Goal: Information Seeking & Learning: Check status

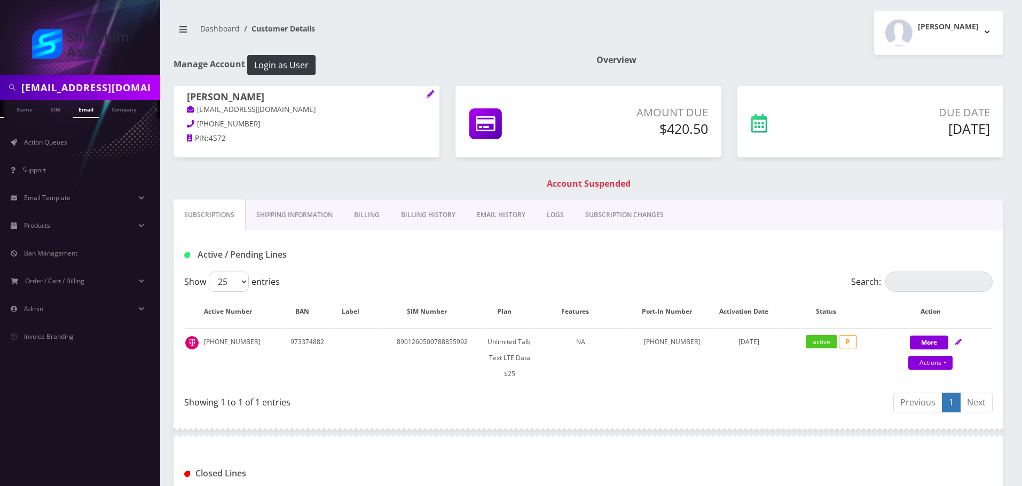
type input "chanabrod7@gmail.com"
click at [91, 109] on link "Email" at bounding box center [86, 109] width 26 height 18
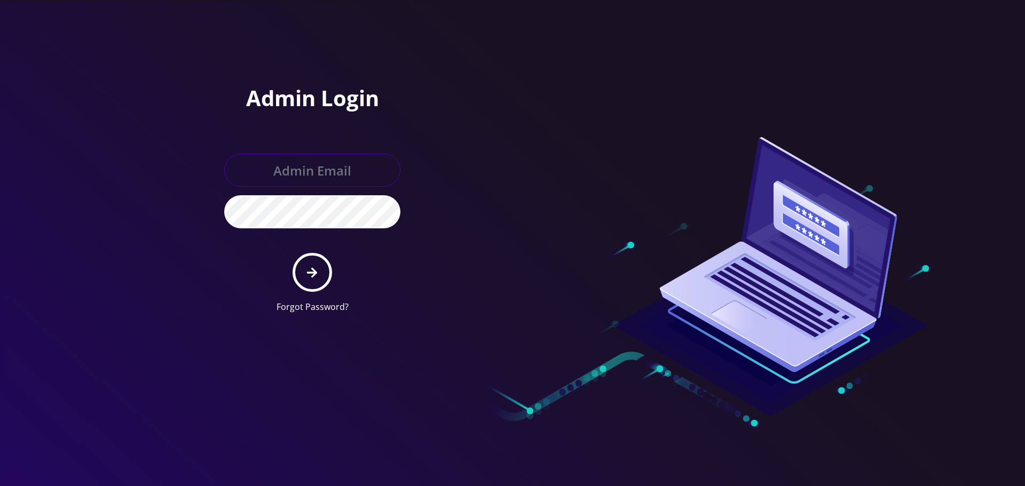
type input "[EMAIL_ADDRESS][DOMAIN_NAME]"
click at [467, 253] on div "Admin Login [EMAIL_ADDRESS][DOMAIN_NAME] Forgot Password?" at bounding box center [360, 161] width 304 height 322
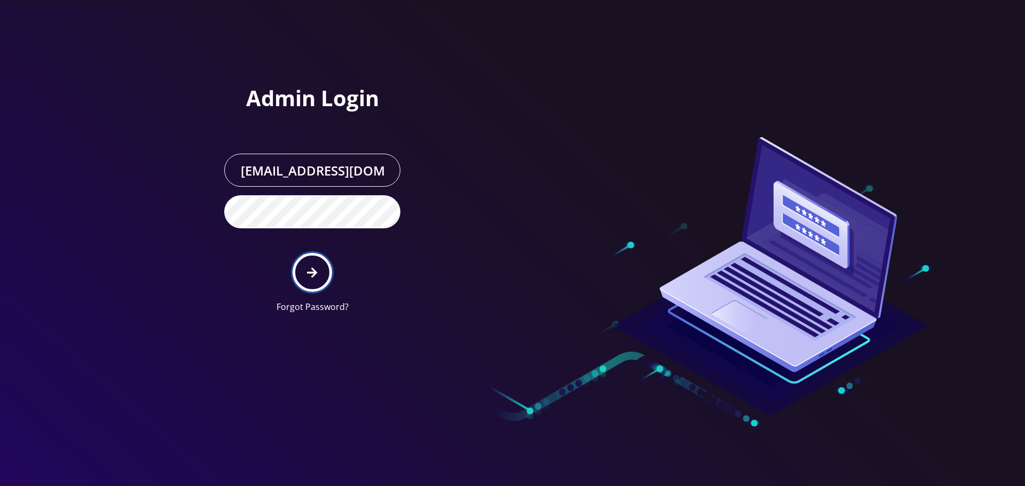
click at [325, 275] on button "submit" at bounding box center [312, 272] width 39 height 39
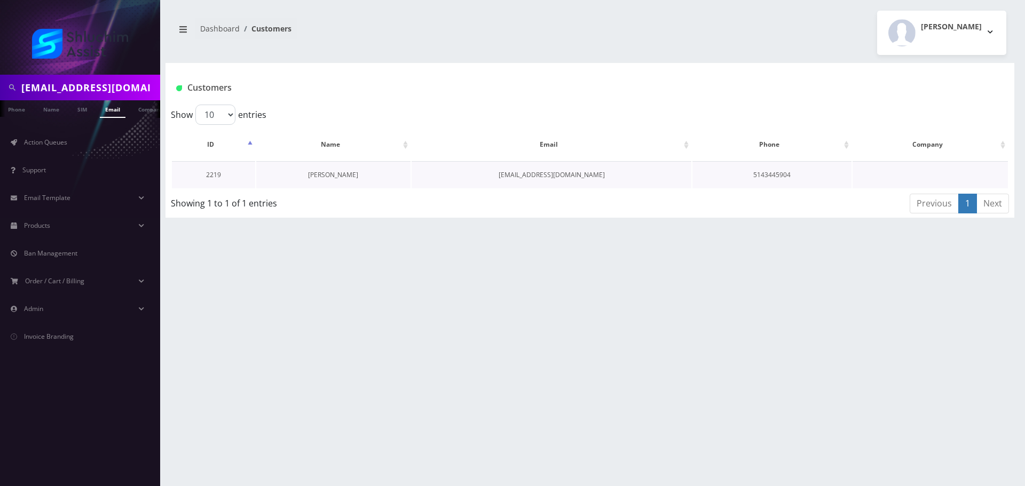
click at [338, 178] on link "Chana Brod" at bounding box center [333, 174] width 50 height 9
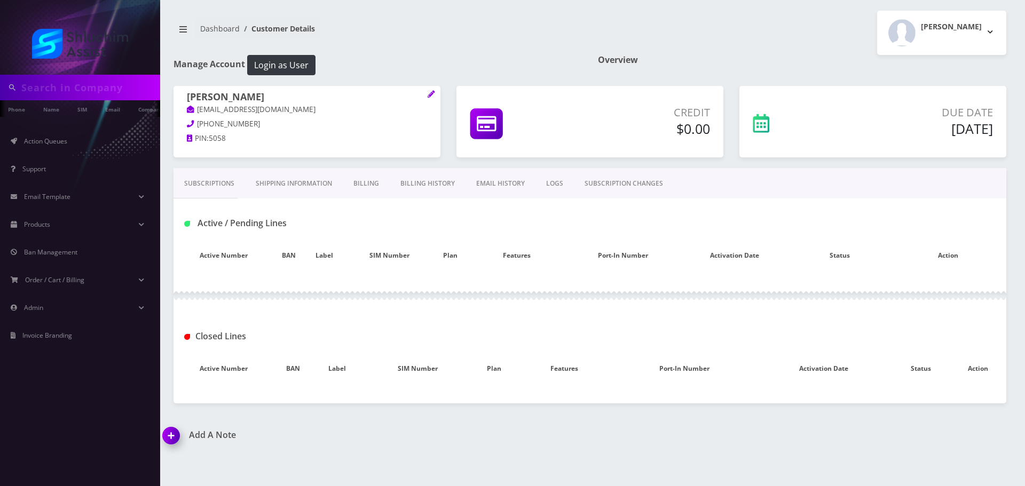
type input "chanabrod7@gmail.com"
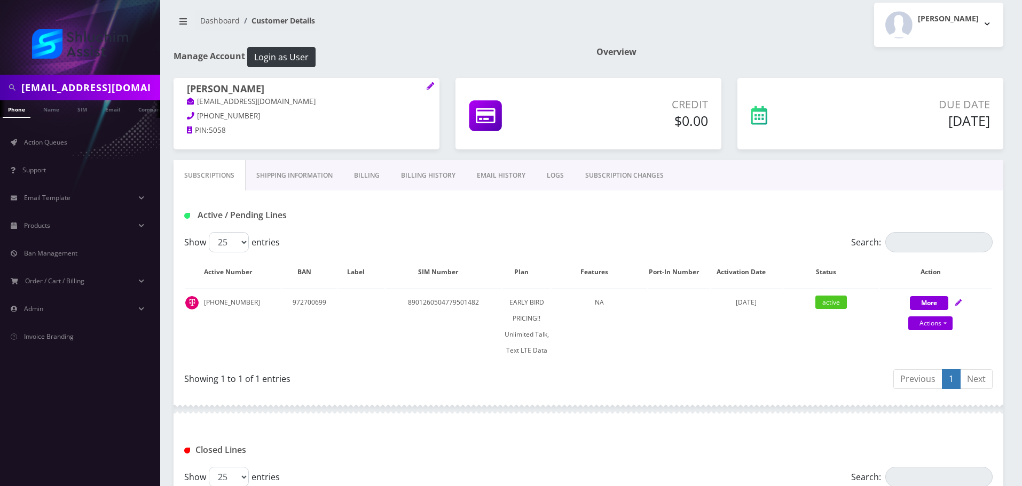
scroll to position [4, 0]
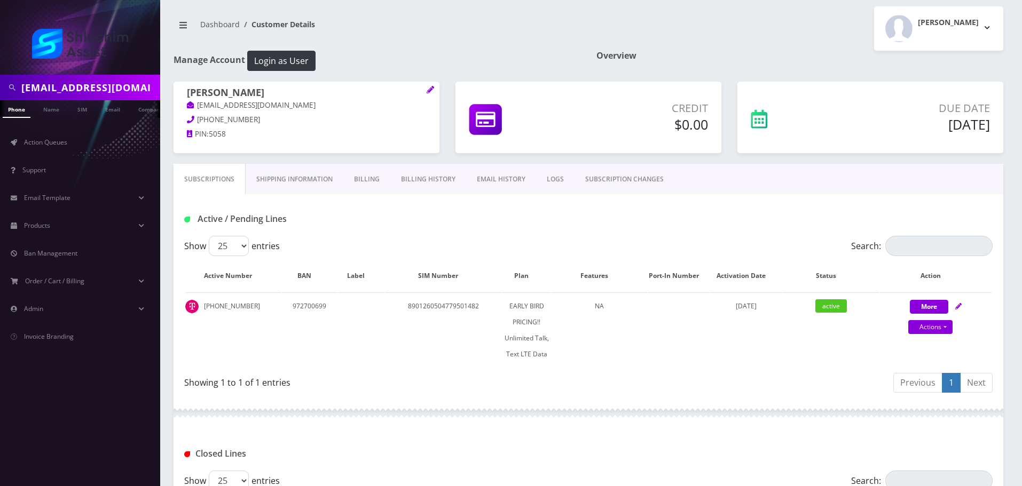
click at [465, 208] on div "Active / Pending Lines" at bounding box center [588, 215] width 830 height 42
click at [429, 187] on link "Billing History" at bounding box center [428, 179] width 76 height 31
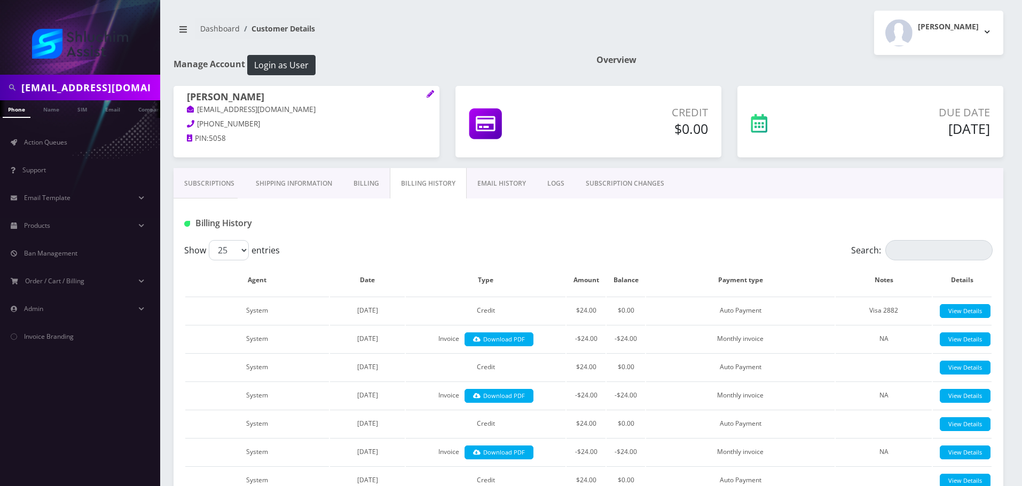
click at [407, 184] on link "Billing History" at bounding box center [428, 183] width 77 height 31
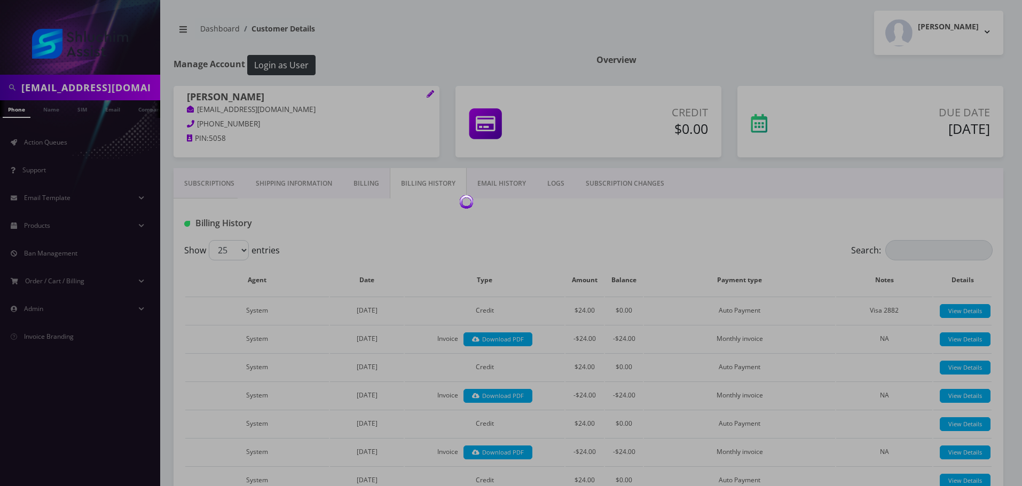
click at [337, 185] on div at bounding box center [511, 243] width 1022 height 486
click at [420, 185] on div at bounding box center [511, 243] width 1022 height 486
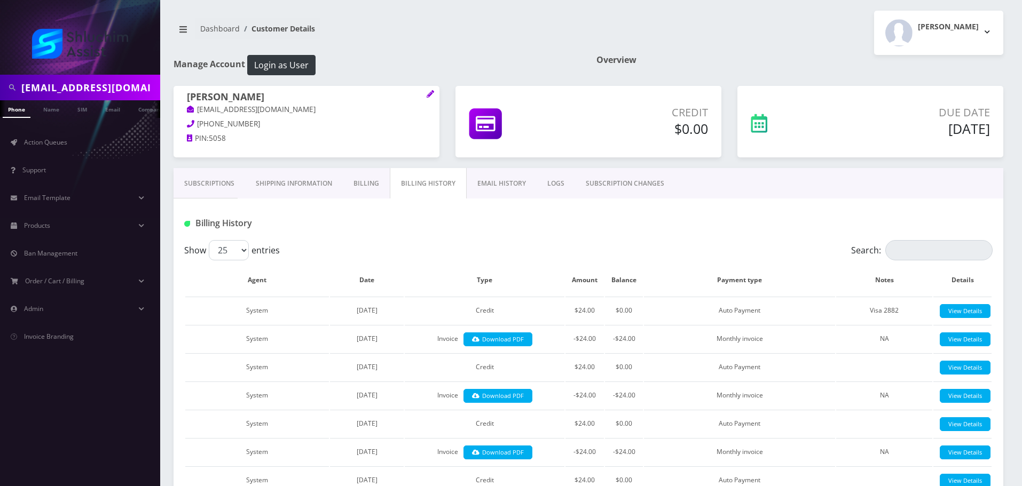
click at [366, 187] on link "Billing" at bounding box center [366, 183] width 47 height 31
click at [403, 188] on link "Billing History" at bounding box center [429, 183] width 76 height 31
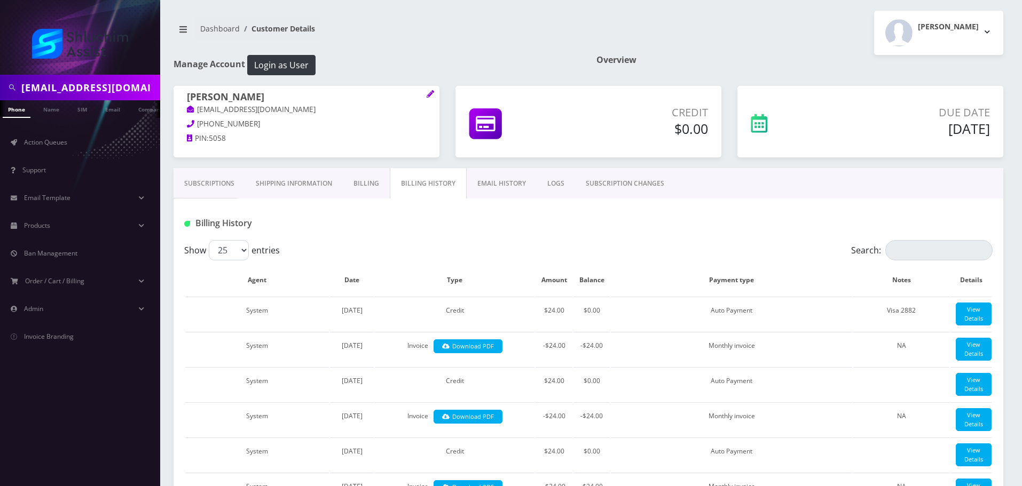
click at [299, 188] on link "Shipping Information" at bounding box center [294, 183] width 98 height 31
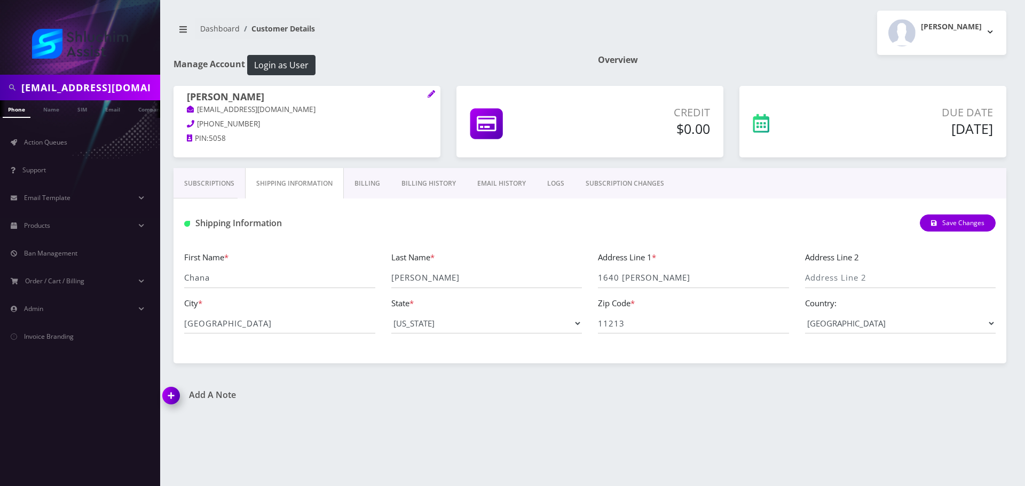
click at [213, 188] on link "Subscriptions" at bounding box center [209, 183] width 72 height 31
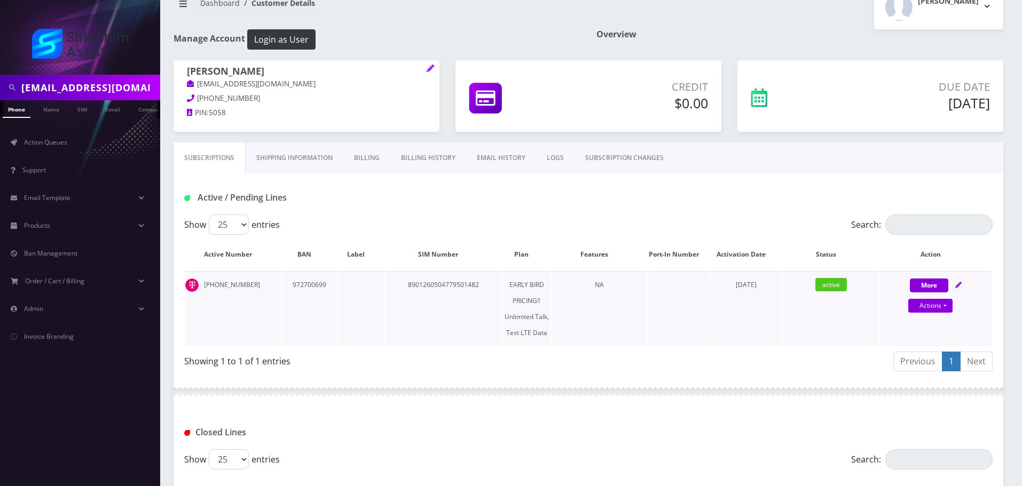
scroll to position [4, 0]
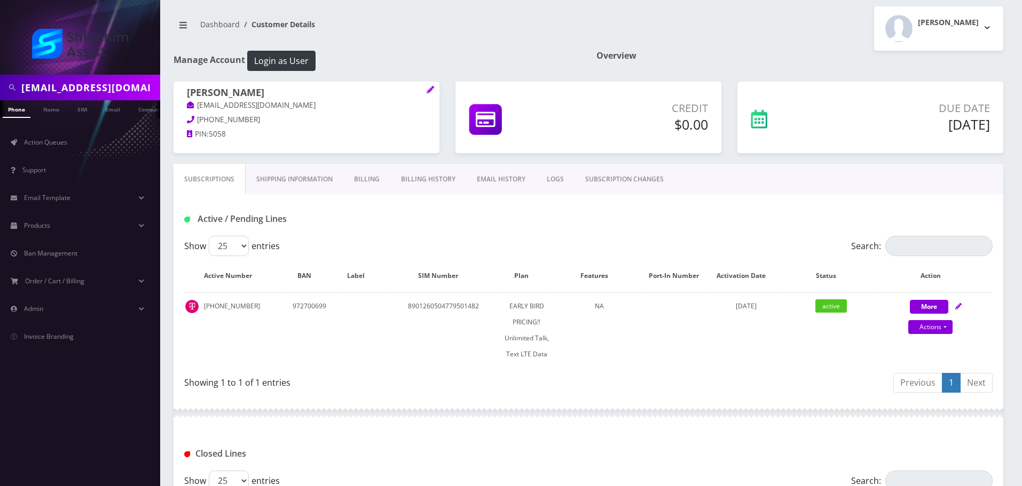
click at [509, 190] on link "EMAIL HISTORY" at bounding box center [501, 179] width 70 height 31
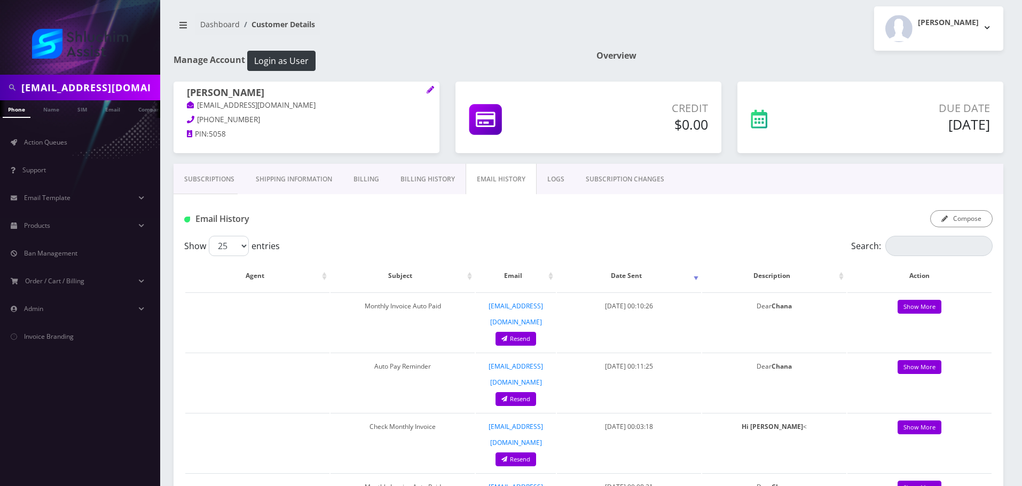
click at [434, 187] on link "Billing History" at bounding box center [428, 179] width 76 height 31
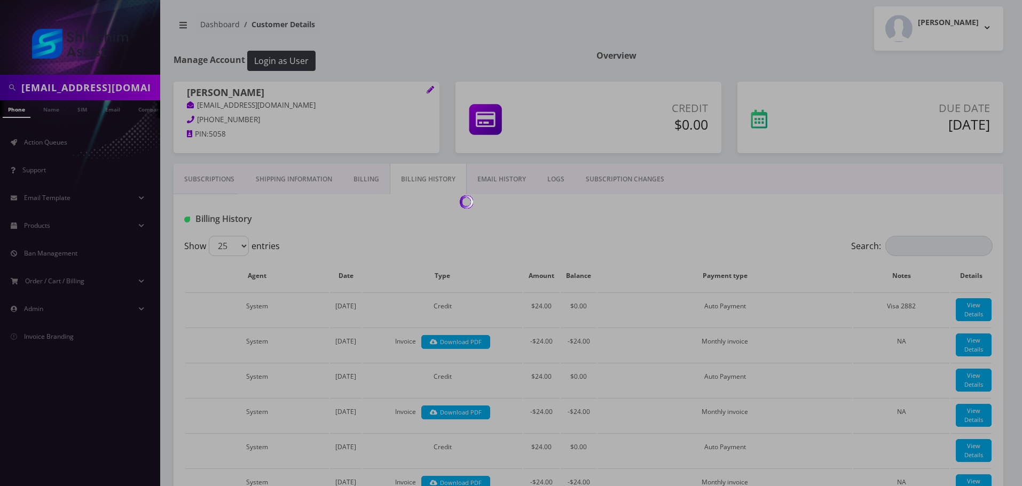
click at [501, 188] on div at bounding box center [511, 243] width 1022 height 486
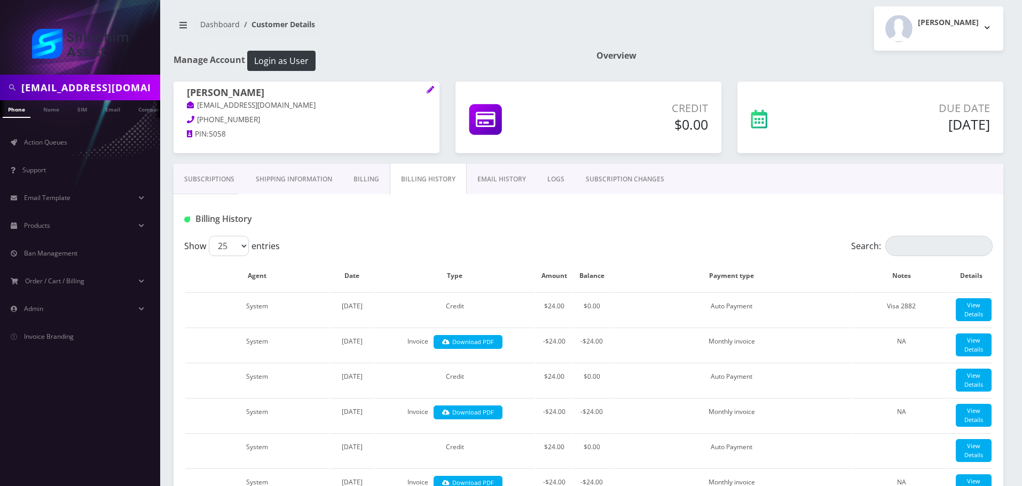
click at [506, 185] on link "EMAIL HISTORY" at bounding box center [502, 179] width 70 height 31
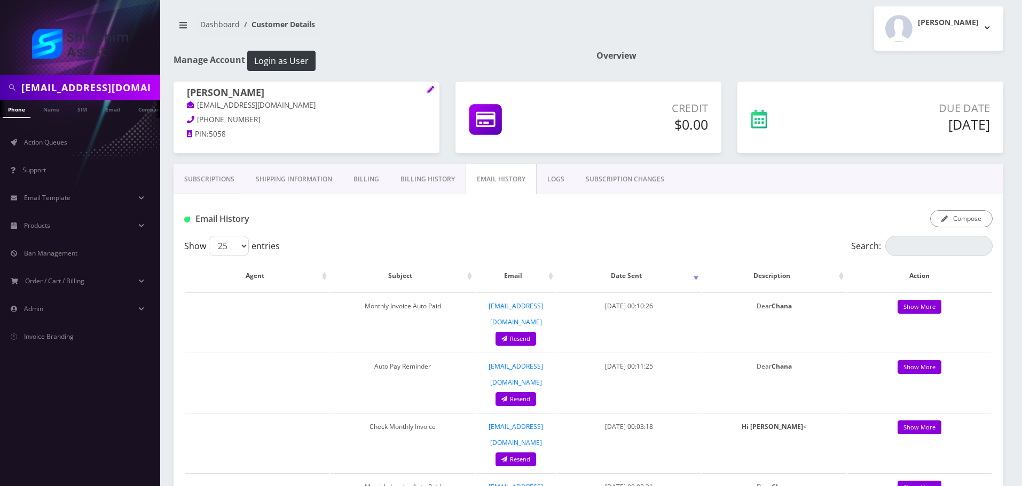
click at [506, 185] on link "EMAIL HISTORY" at bounding box center [500, 179] width 71 height 31
click at [455, 184] on link "Billing History" at bounding box center [428, 179] width 76 height 31
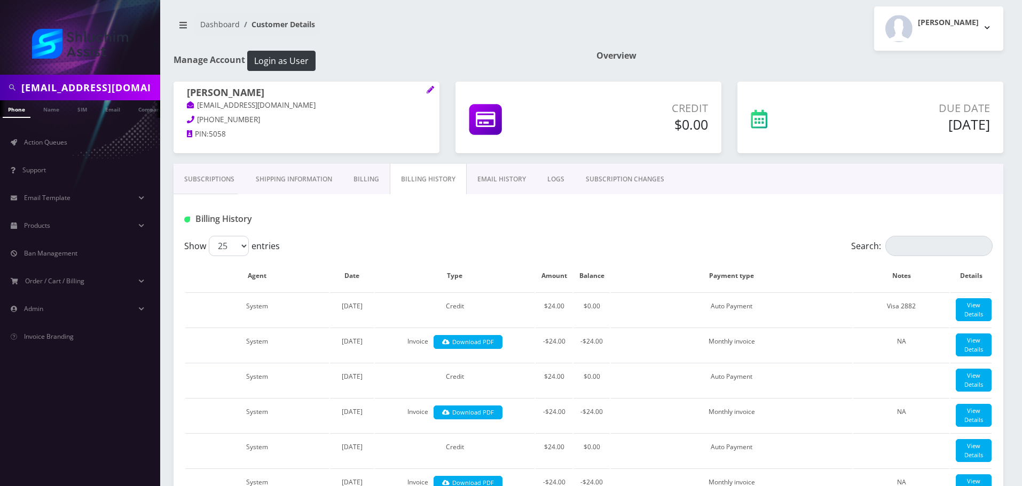
click at [506, 185] on link "EMAIL HISTORY" at bounding box center [502, 179] width 70 height 31
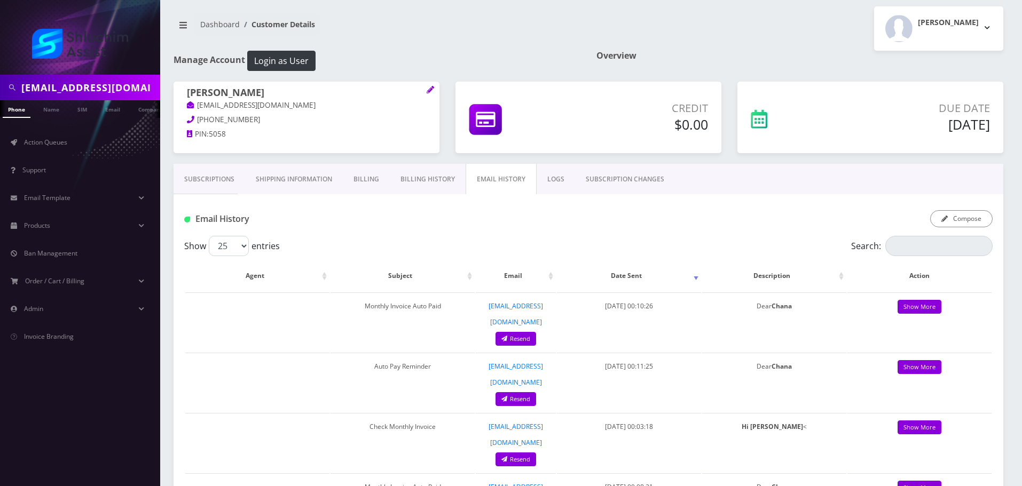
click at [432, 185] on link "Billing History" at bounding box center [428, 179] width 76 height 31
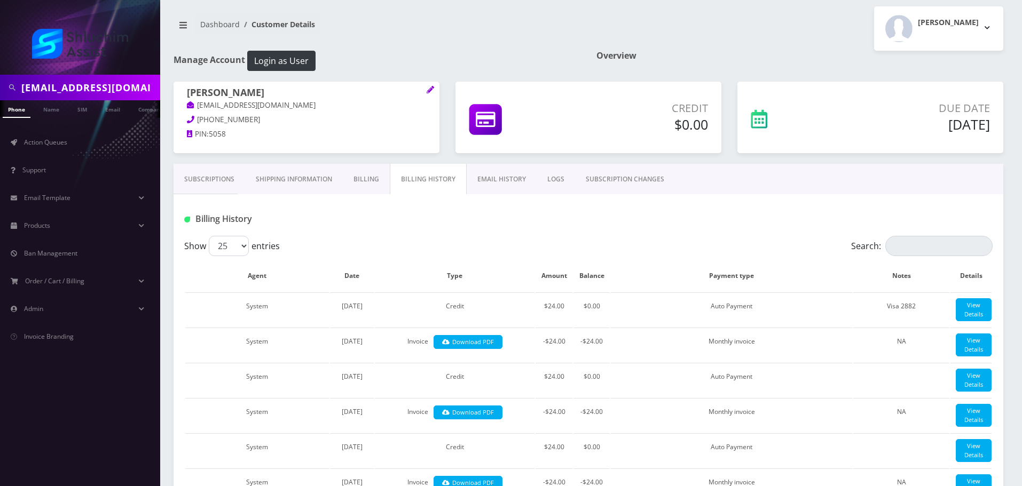
click at [500, 185] on link "EMAIL HISTORY" at bounding box center [502, 179] width 70 height 31
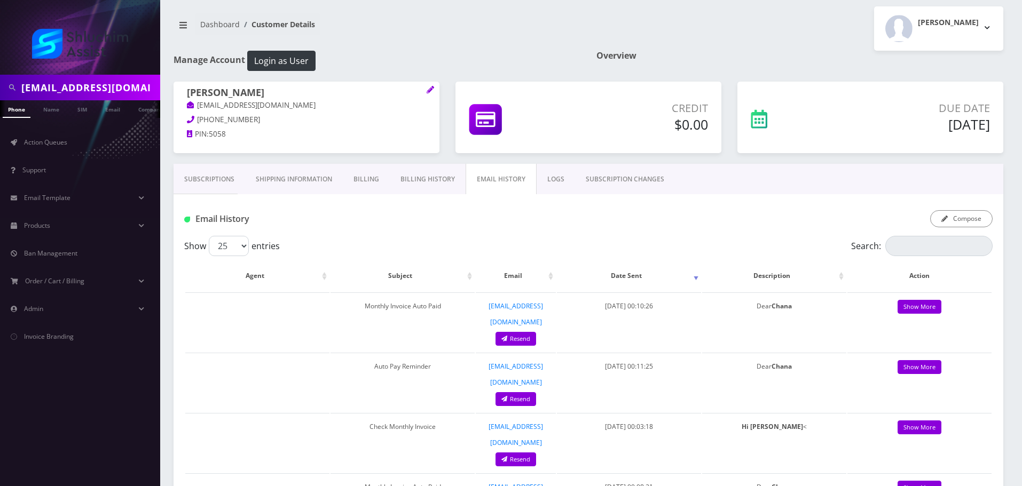
click at [425, 182] on link "Billing History" at bounding box center [428, 179] width 76 height 31
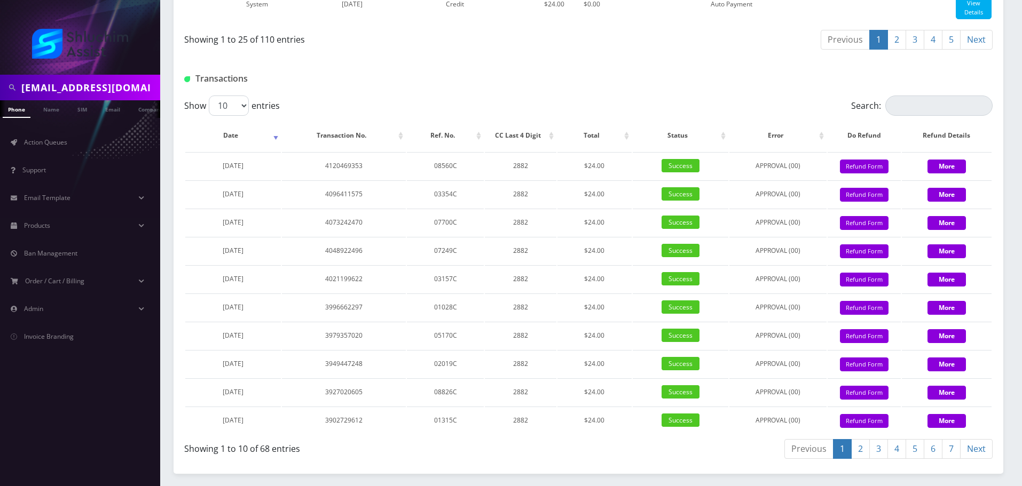
scroll to position [1418, 0]
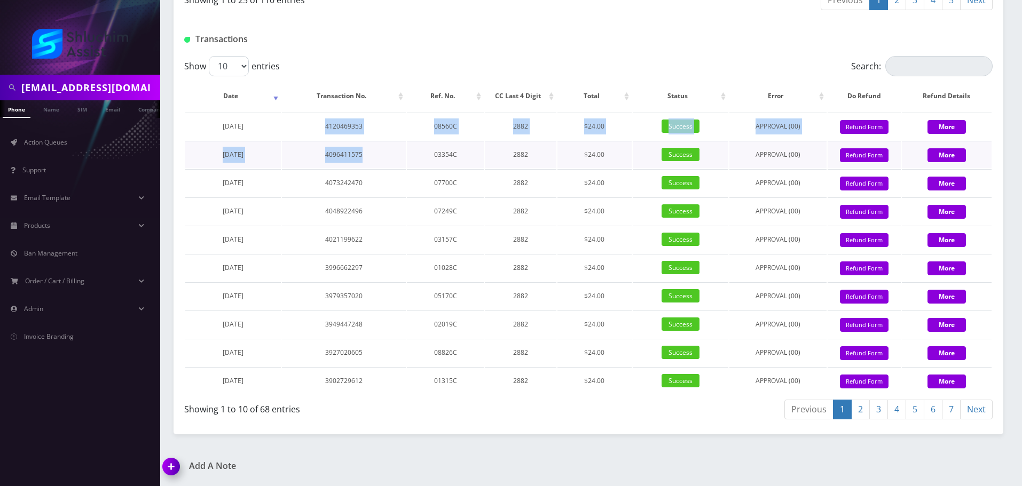
drag, startPoint x: 307, startPoint y: 134, endPoint x: 423, endPoint y: 151, distance: 117.0
click at [414, 149] on tbody "August 19, 2025 4120469353 08560C 2882 $24.00 Success APPROVAL (00) 24 Give Cre…" at bounding box center [588, 254] width 806 height 282
click at [423, 151] on td "03354C" at bounding box center [445, 154] width 76 height 27
drag, startPoint x: 315, startPoint y: 122, endPoint x: 438, endPoint y: 154, distance: 126.2
click at [437, 154] on tbody "August 19, 2025 4120469353 08560C 2882 $24.00 Success APPROVAL (00) 24 Give Cre…" at bounding box center [588, 254] width 806 height 282
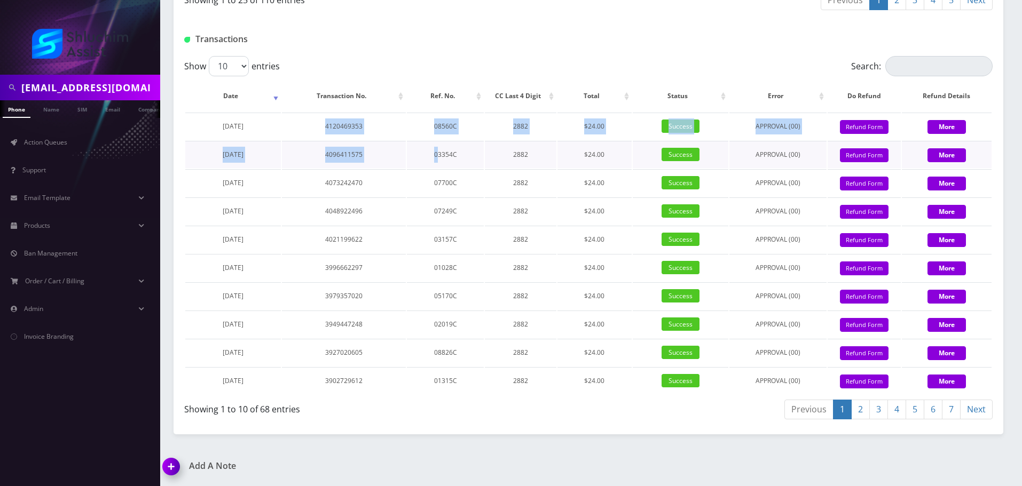
click at [438, 154] on td "03354C" at bounding box center [445, 154] width 76 height 27
click at [511, 164] on tbody "August 19, 2025 4120469353 08560C 2882 $24.00 Success APPROVAL (00) 24 Give Cre…" at bounding box center [588, 254] width 806 height 282
click at [516, 165] on td "2882" at bounding box center [521, 154] width 72 height 27
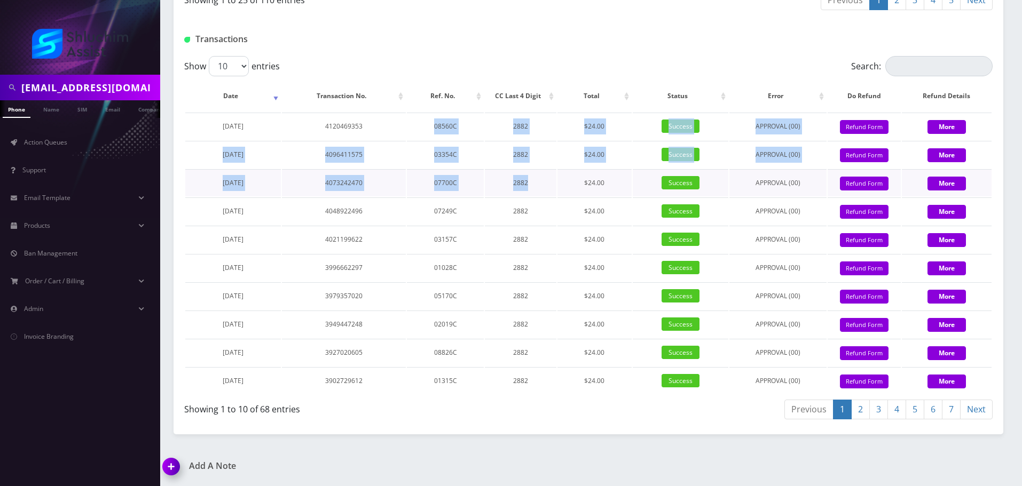
click at [534, 176] on tbody "August 19, 2025 4120469353 08560C 2882 $24.00 Success APPROVAL (00) 24 Give Cre…" at bounding box center [588, 254] width 806 height 282
click at [550, 180] on td "2882" at bounding box center [521, 182] width 72 height 27
drag, startPoint x: 429, startPoint y: 135, endPoint x: 565, endPoint y: 194, distance: 148.0
click at [565, 194] on tbody "August 19, 2025 4120469353 08560C 2882 $24.00 Success APPROVAL (00) 24 Give Cre…" at bounding box center [588, 254] width 806 height 282
click at [574, 196] on td "$24.00" at bounding box center [594, 182] width 74 height 27
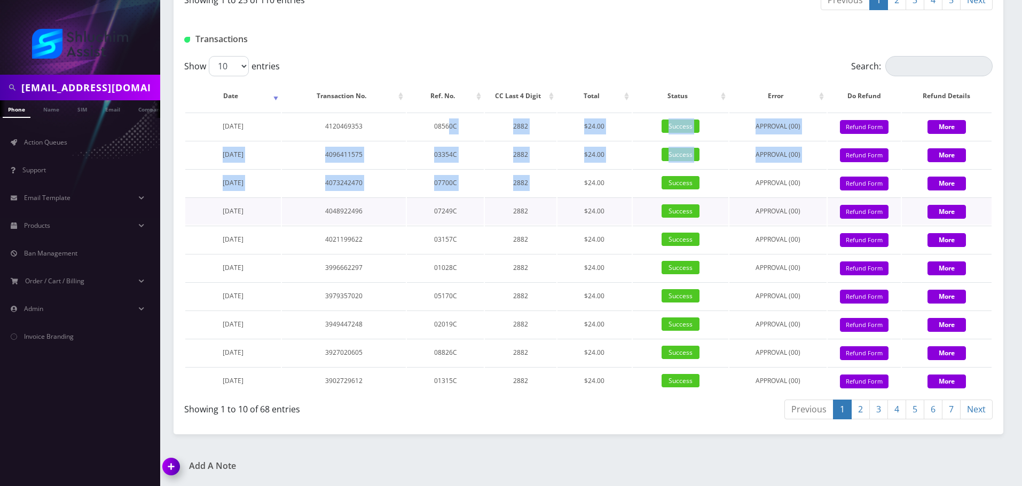
drag, startPoint x: 449, startPoint y: 137, endPoint x: 580, endPoint y: 199, distance: 145.4
click at [574, 197] on table "Date Transaction No. Ref. No. CC Last 4 Digit Total Status Error Do Refund Refu…" at bounding box center [588, 238] width 808 height 316
click at [580, 199] on td "$24.00" at bounding box center [594, 211] width 74 height 27
drag, startPoint x: 540, startPoint y: 200, endPoint x: 581, endPoint y: 220, distance: 45.1
click at [578, 218] on tbody "August 19, 2025 4120469353 08560C 2882 $24.00 Success APPROVAL (00) 24 Give Cre…" at bounding box center [588, 254] width 806 height 282
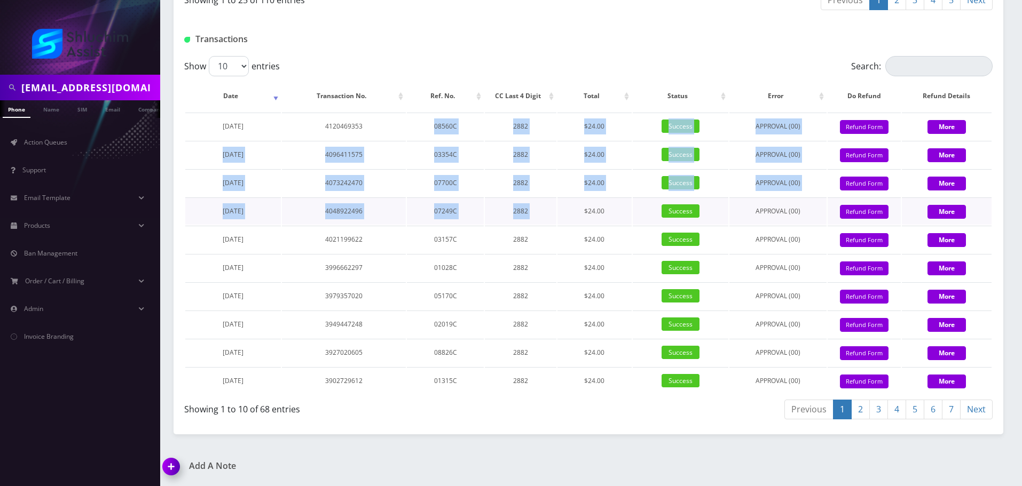
click at [581, 220] on td "$24.00" at bounding box center [594, 211] width 74 height 27
drag, startPoint x: 448, startPoint y: 148, endPoint x: 581, endPoint y: 223, distance: 152.7
click at [574, 218] on tbody "August 19, 2025 4120469353 08560C 2882 $24.00 Success APPROVAL (00) 24 Give Cre…" at bounding box center [588, 254] width 806 height 282
click at [581, 223] on td "$24.00" at bounding box center [594, 211] width 74 height 27
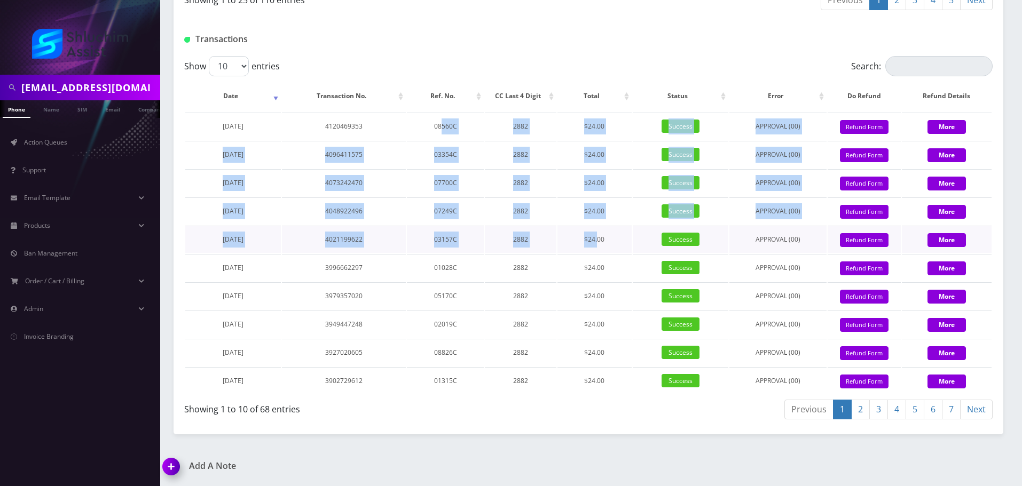
drag, startPoint x: 443, startPoint y: 131, endPoint x: 607, endPoint y: 236, distance: 194.9
click at [602, 233] on tbody "August 19, 2025 4120469353 08560C 2882 $24.00 Success APPROVAL (00) 24 Give Cre…" at bounding box center [588, 254] width 806 height 282
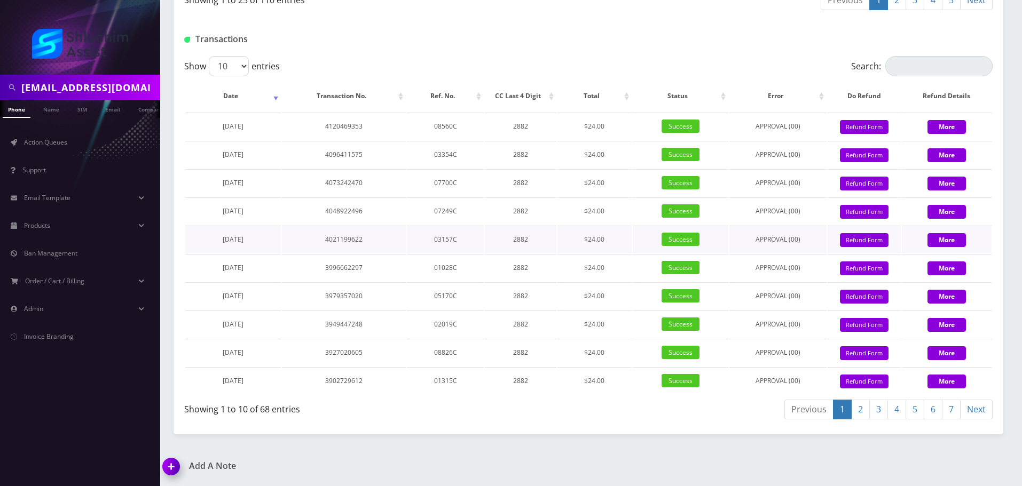
click at [607, 236] on td "$24.00" at bounding box center [594, 239] width 74 height 27
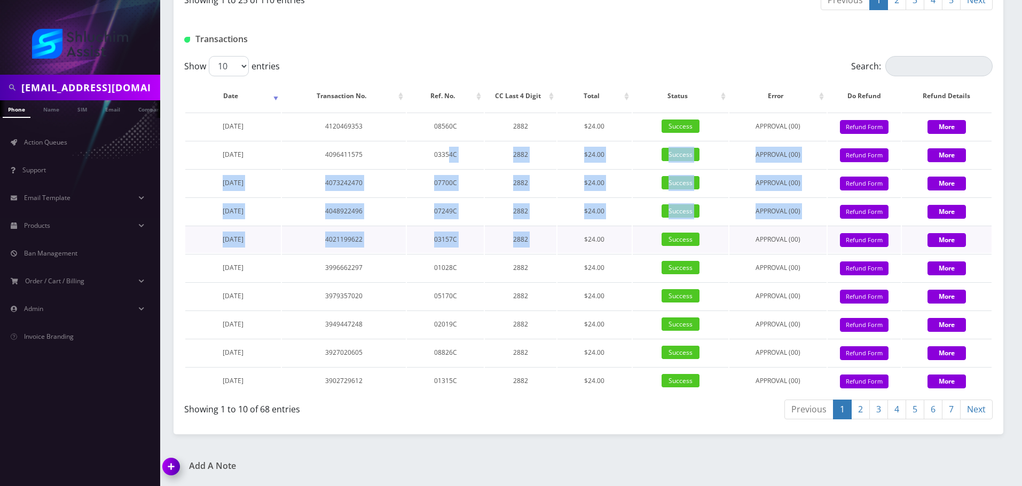
drag, startPoint x: 448, startPoint y: 141, endPoint x: 596, endPoint y: 241, distance: 178.4
click at [594, 240] on tbody "August 19, 2025 4120469353 08560C 2882 $24.00 Success APPROVAL (00) 24 Give Cre…" at bounding box center [588, 254] width 806 height 282
click at [596, 241] on td "$24.00" at bounding box center [594, 239] width 74 height 27
drag, startPoint x: 486, startPoint y: 155, endPoint x: 606, endPoint y: 246, distance: 150.5
click at [606, 246] on tbody "August 19, 2025 4120469353 08560C 2882 $24.00 Success APPROVAL (00) 24 Give Cre…" at bounding box center [588, 254] width 806 height 282
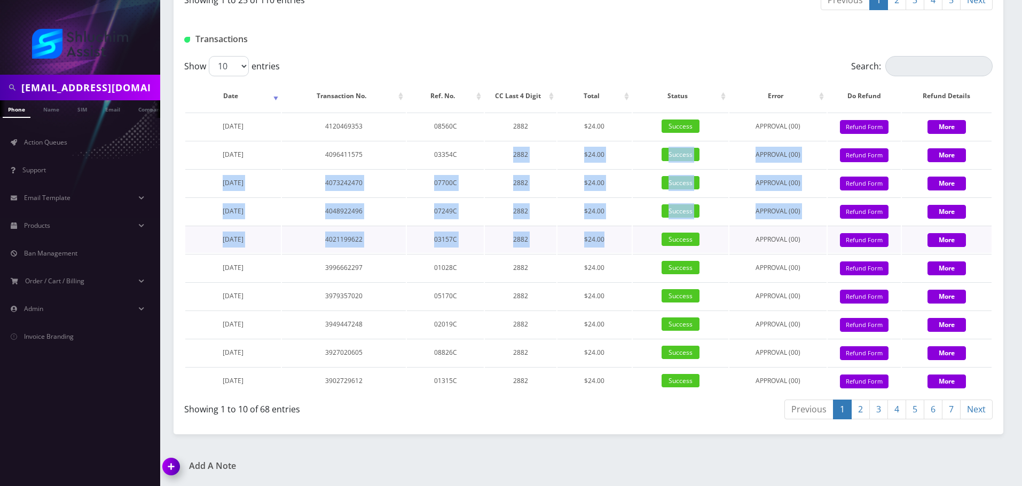
click at [612, 249] on td "$24.00" at bounding box center [594, 239] width 74 height 27
drag, startPoint x: 494, startPoint y: 152, endPoint x: 600, endPoint y: 246, distance: 141.8
click at [597, 244] on tbody "August 19, 2025 4120469353 08560C 2882 $24.00 Success APPROVAL (00) 24 Give Cre…" at bounding box center [588, 254] width 806 height 282
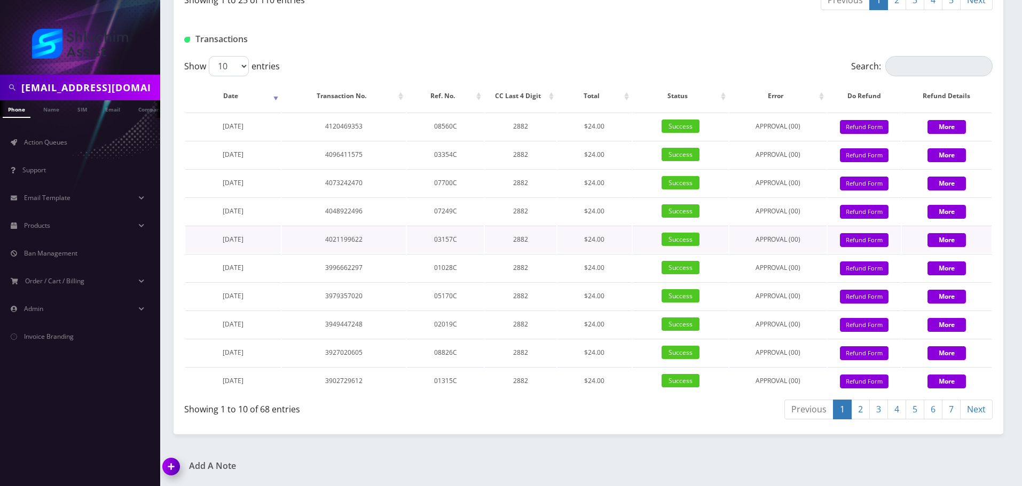
click at [600, 246] on td "$24.00" at bounding box center [594, 239] width 74 height 27
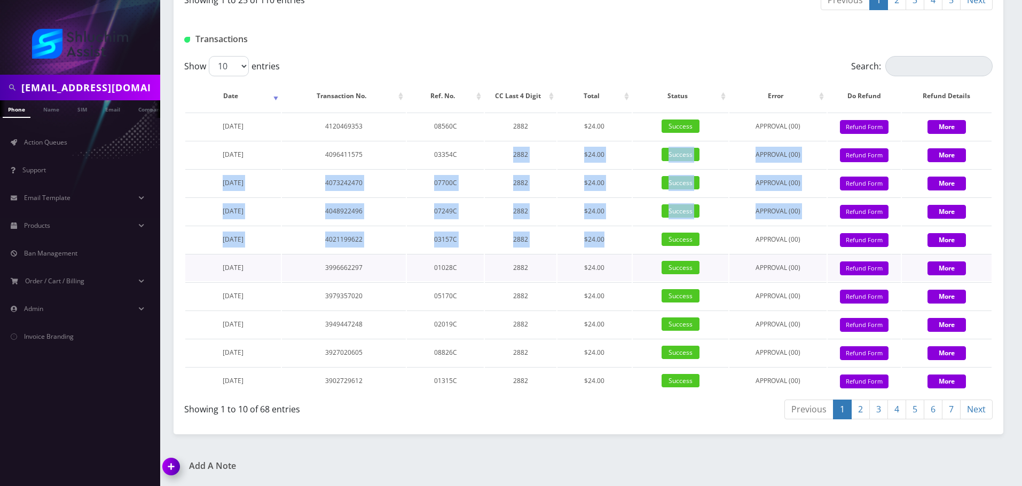
drag, startPoint x: 498, startPoint y: 147, endPoint x: 631, endPoint y: 255, distance: 171.2
click at [629, 254] on tbody "August 19, 2025 4120469353 08560C 2882 $24.00 Success APPROVAL (00) 24 Give Cre…" at bounding box center [588, 254] width 806 height 282
click at [631, 255] on td "$24.00" at bounding box center [594, 267] width 74 height 27
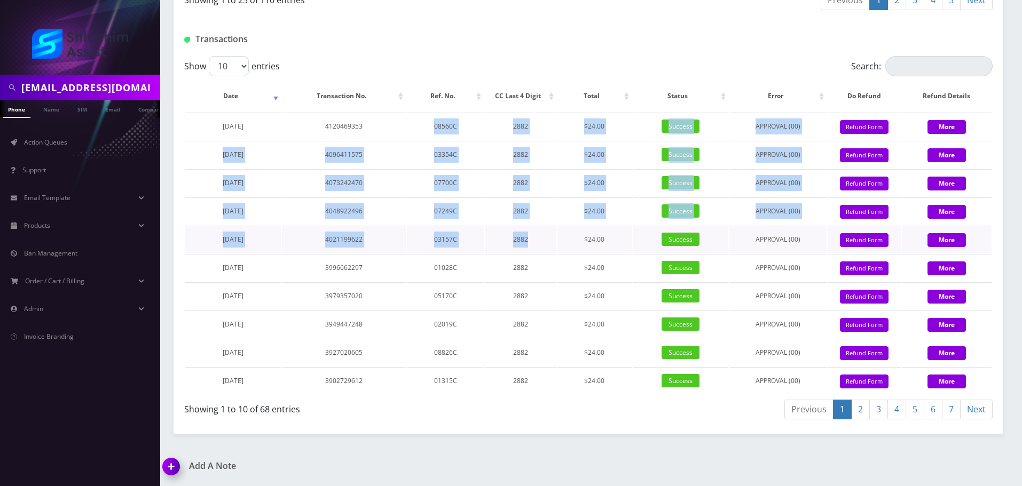
drag, startPoint x: 395, startPoint y: 126, endPoint x: 536, endPoint y: 247, distance: 186.3
click at [536, 247] on tbody "August 19, 2025 4120469353 08560C 2882 $24.00 Success APPROVAL (00) 24 Give Cre…" at bounding box center [588, 254] width 806 height 282
click at [536, 247] on td "2882" at bounding box center [521, 239] width 72 height 27
drag, startPoint x: 424, startPoint y: 119, endPoint x: 544, endPoint y: 245, distance: 174.5
click at [543, 244] on tbody "August 19, 2025 4120469353 08560C 2882 $24.00 Success APPROVAL (00) 24 Give Cre…" at bounding box center [588, 254] width 806 height 282
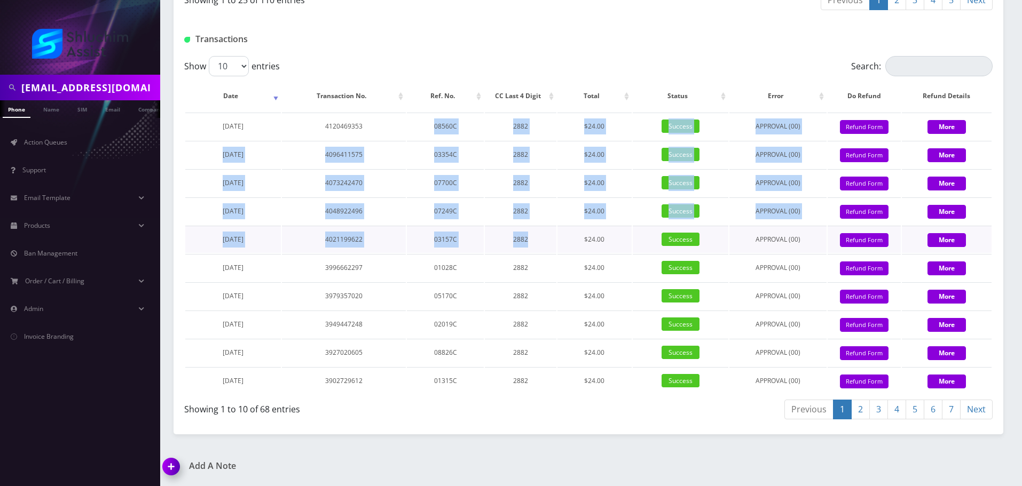
click at [544, 245] on td "2882" at bounding box center [521, 239] width 72 height 27
drag, startPoint x: 423, startPoint y: 134, endPoint x: 544, endPoint y: 248, distance: 165.8
click at [544, 248] on tbody "August 19, 2025 4120469353 08560C 2882 $24.00 Success APPROVAL (00) 24 Give Cre…" at bounding box center [588, 254] width 806 height 282
click at [548, 250] on td "2882" at bounding box center [521, 239] width 72 height 27
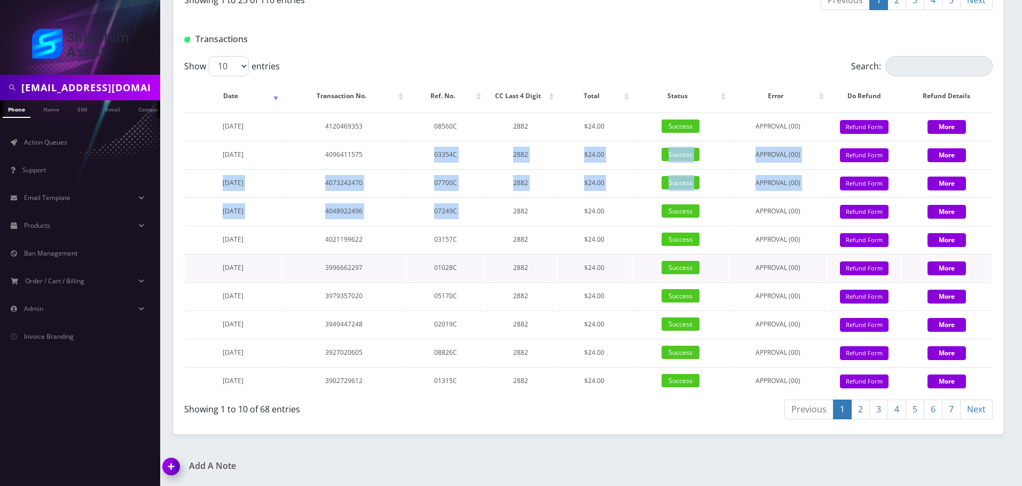
drag, startPoint x: 432, startPoint y: 154, endPoint x: 536, endPoint y: 262, distance: 150.3
click at [528, 256] on tbody "August 19, 2025 4120469353 08560C 2882 $24.00 Success APPROVAL (00) 24 Give Cre…" at bounding box center [588, 254] width 806 height 282
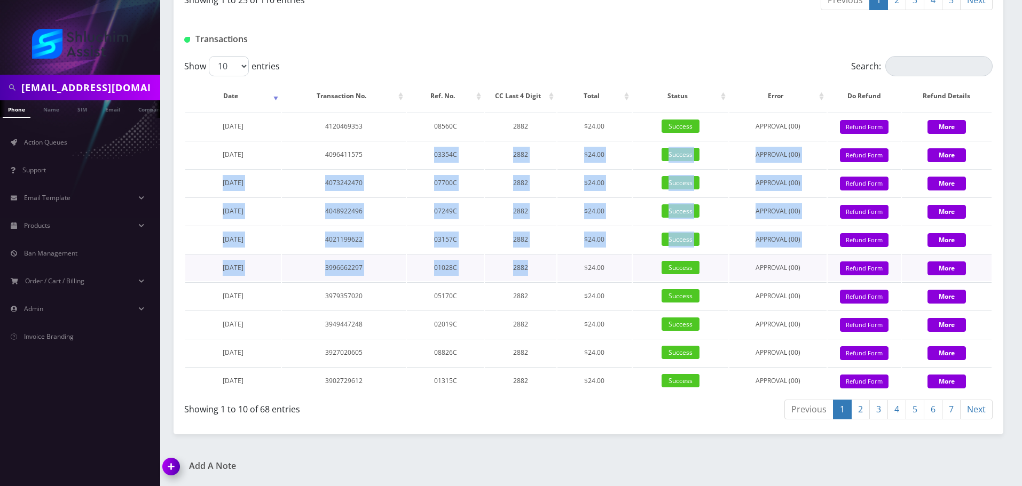
click at [536, 262] on td "2882" at bounding box center [521, 267] width 72 height 27
drag, startPoint x: 447, startPoint y: 173, endPoint x: 544, endPoint y: 241, distance: 117.7
click at [544, 241] on tbody "August 19, 2025 4120469353 08560C 2882 $24.00 Success APPROVAL (00) 24 Give Cre…" at bounding box center [588, 254] width 806 height 282
click at [553, 245] on td "2882" at bounding box center [521, 239] width 72 height 27
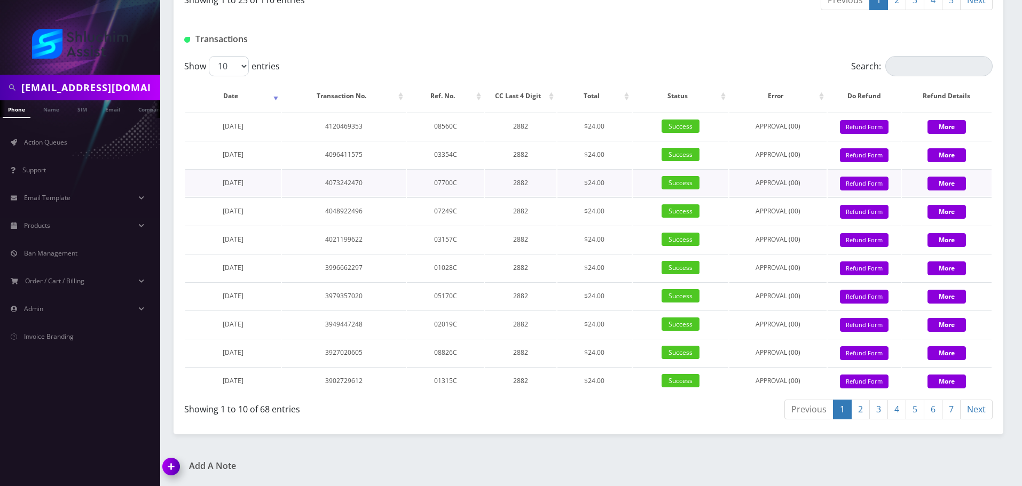
drag, startPoint x: 453, startPoint y: 111, endPoint x: 534, endPoint y: 193, distance: 115.5
click at [534, 193] on table "Date Transaction No. Ref. No. CC Last 4 Digit Total Status Error Do Refund Refu…" at bounding box center [588, 238] width 808 height 316
click at [534, 193] on td "2882" at bounding box center [521, 182] width 72 height 27
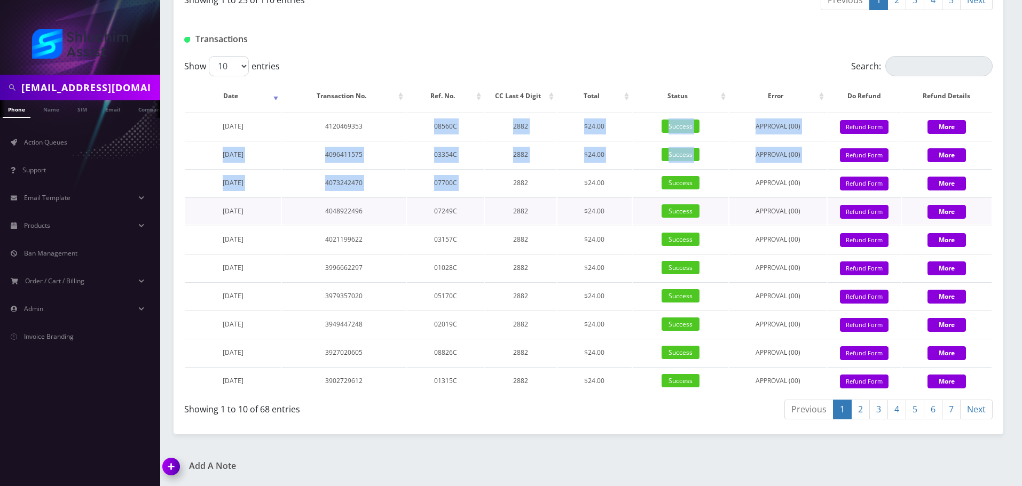
drag, startPoint x: 431, startPoint y: 119, endPoint x: 518, endPoint y: 211, distance: 126.9
click at [517, 210] on tbody "August 19, 2025 4120469353 08560C 2882 $24.00 Success APPROVAL (00) 24 Give Cre…" at bounding box center [588, 254] width 806 height 282
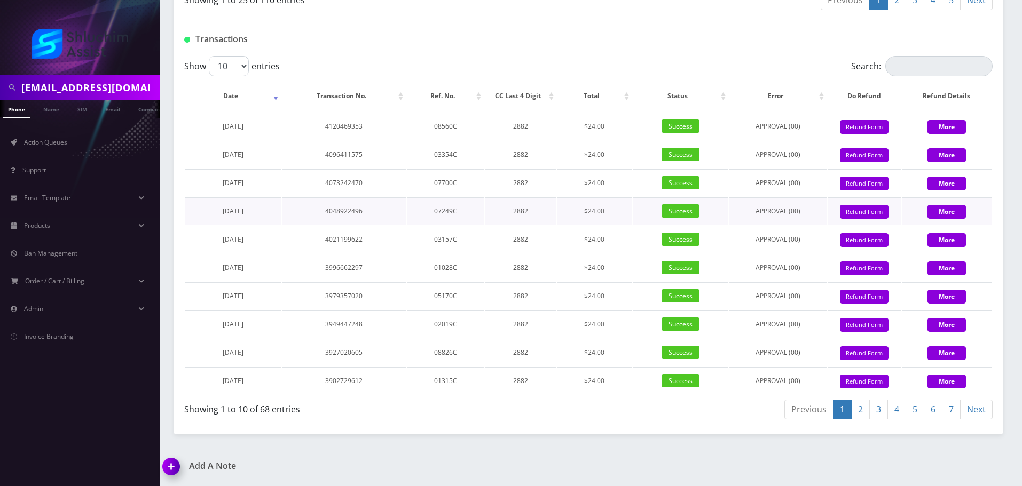
click at [518, 211] on td "2882" at bounding box center [521, 211] width 72 height 27
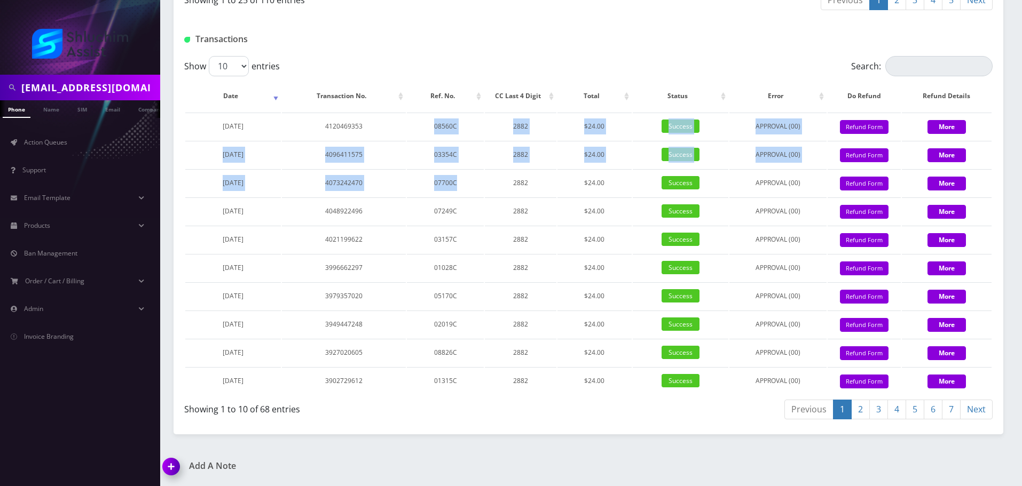
drag, startPoint x: 373, startPoint y: 122, endPoint x: 483, endPoint y: 203, distance: 136.7
click at [482, 203] on tbody "August 19, 2025 4120469353 08560C 2882 $24.00 Success APPROVAL (00) 24 Give Cre…" at bounding box center [588, 254] width 806 height 282
click at [483, 203] on table "Date Transaction No. Ref. No. CC Last 4 Digit Total Status Error Do Refund Refu…" at bounding box center [588, 238] width 808 height 316
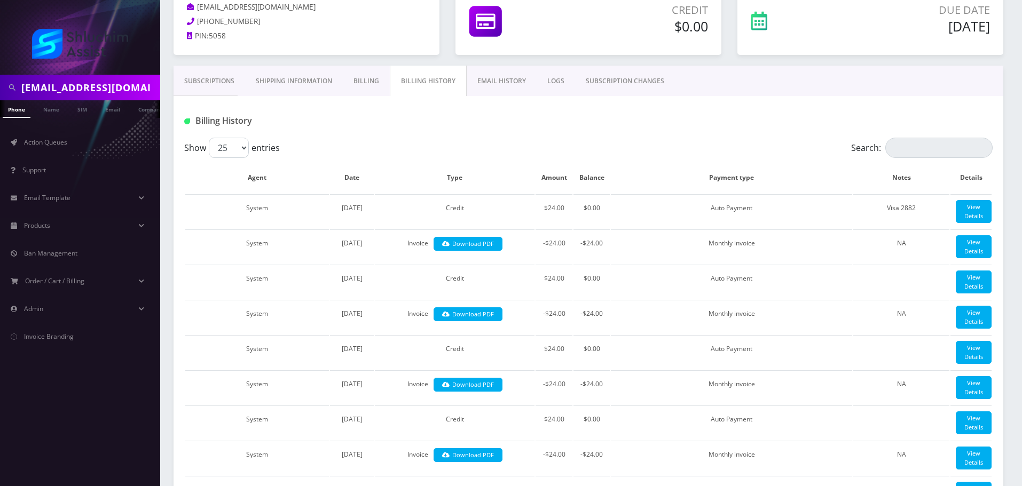
scroll to position [0, 0]
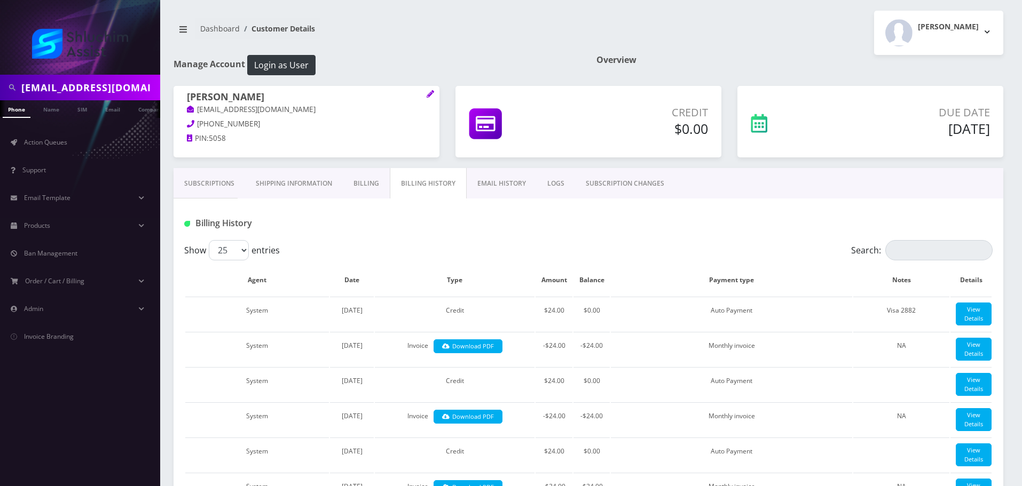
click at [217, 187] on link "Subscriptions" at bounding box center [209, 183] width 72 height 31
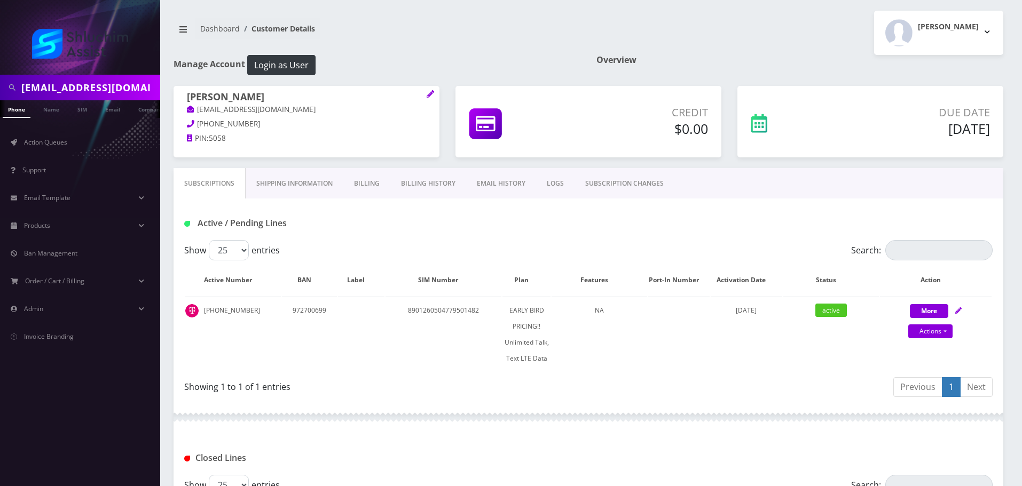
click at [487, 185] on link "EMAIL HISTORY" at bounding box center [501, 183] width 70 height 31
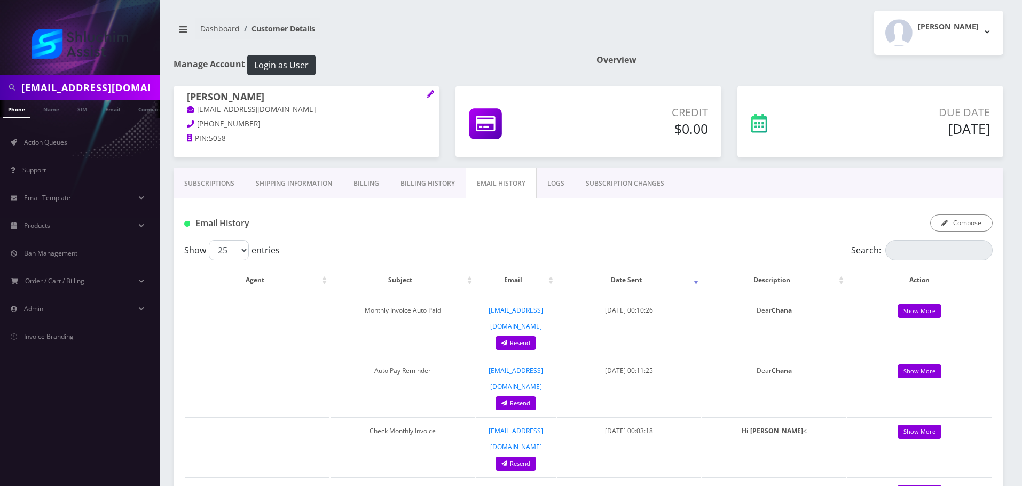
click at [431, 185] on link "Billing History" at bounding box center [428, 183] width 76 height 31
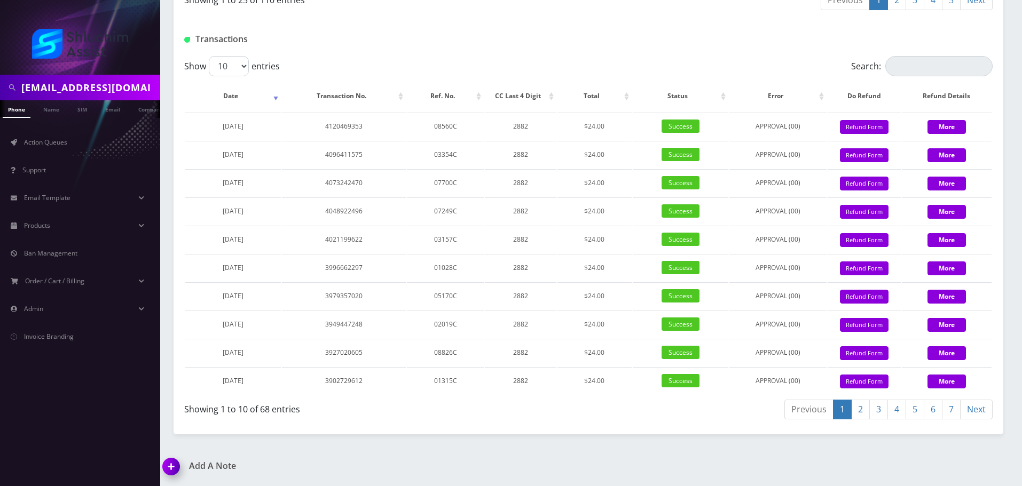
scroll to position [1418, 0]
